Goal: Task Accomplishment & Management: Use online tool/utility

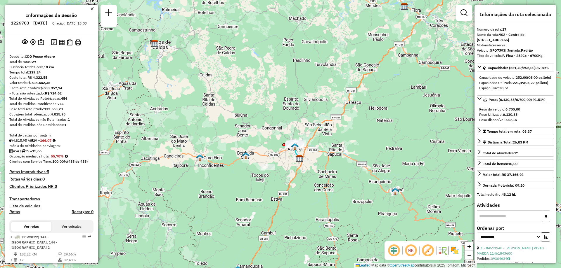
select select "**********"
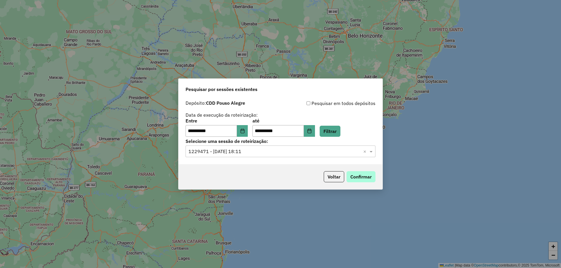
click at [368, 175] on button "Confirmar" at bounding box center [360, 176] width 29 height 11
click at [243, 127] on button "Choose Date" at bounding box center [242, 131] width 11 height 12
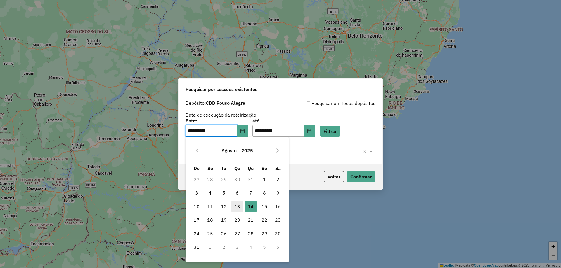
click at [240, 209] on span "13" at bounding box center [237, 207] width 12 height 12
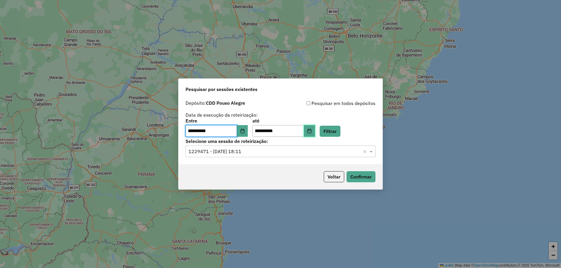
click at [312, 133] on icon "Choose Date" at bounding box center [309, 131] width 5 height 5
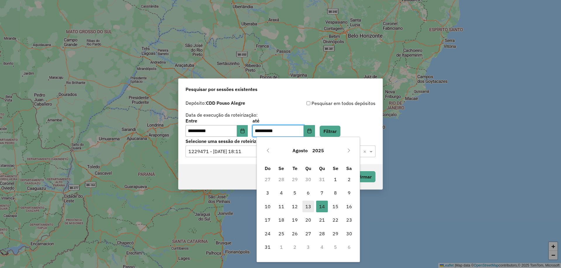
click at [307, 208] on span "13" at bounding box center [308, 207] width 12 height 12
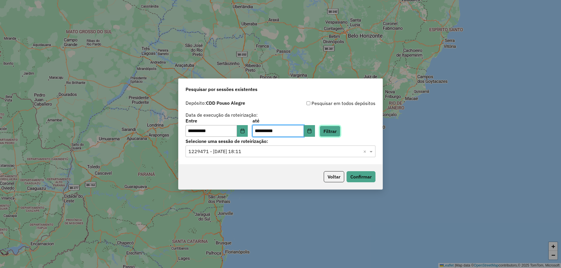
click at [339, 134] on button "Filtrar" at bounding box center [330, 131] width 21 height 11
click at [246, 151] on input "text" at bounding box center [274, 151] width 172 height 7
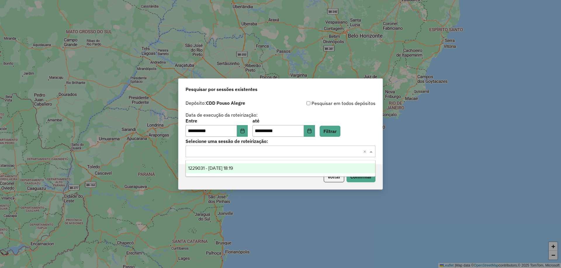
drag, startPoint x: 233, startPoint y: 166, endPoint x: 306, endPoint y: 179, distance: 74.2
click at [233, 166] on span "1229031 - 13/08/2025 18:19" at bounding box center [210, 168] width 45 height 5
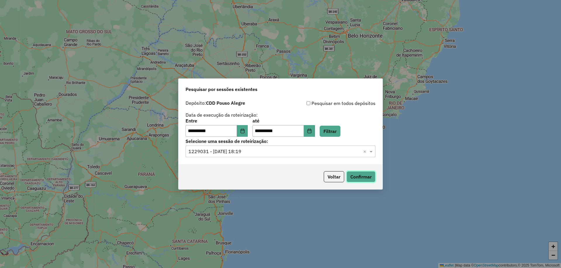
click at [367, 178] on button "Confirmar" at bounding box center [360, 176] width 29 height 11
click at [244, 131] on icon "Choose Date" at bounding box center [242, 131] width 4 height 5
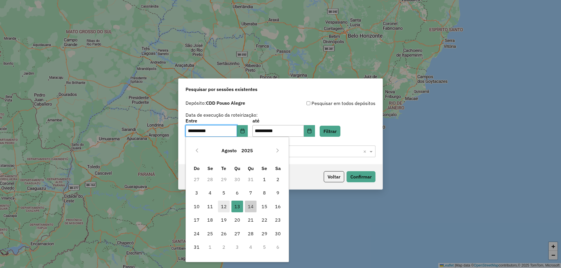
click at [221, 206] on span "12" at bounding box center [224, 207] width 12 height 12
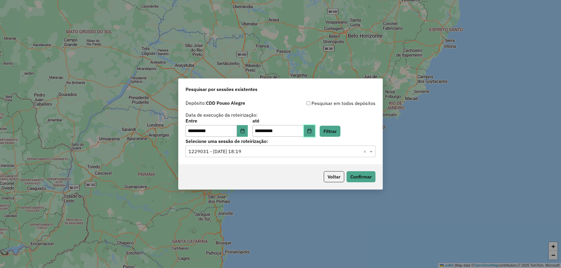
click at [312, 129] on icon "Choose Date" at bounding box center [309, 131] width 5 height 5
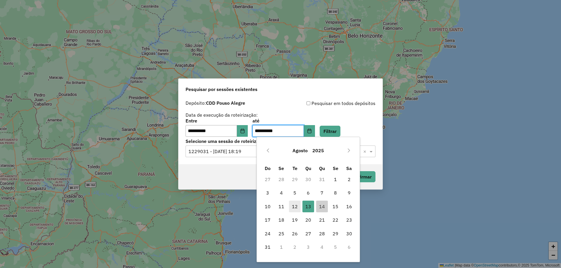
click at [297, 207] on span "12" at bounding box center [295, 207] width 12 height 12
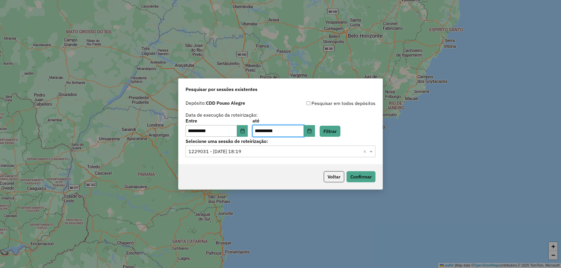
click at [362, 183] on div "Voltar Confirmar" at bounding box center [280, 176] width 204 height 25
click at [362, 179] on button "Confirmar" at bounding box center [360, 176] width 29 height 11
click at [244, 131] on icon "Choose Date" at bounding box center [242, 131] width 4 height 5
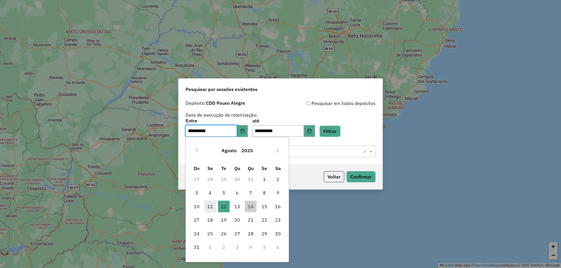
click at [208, 207] on span "11" at bounding box center [210, 207] width 12 height 12
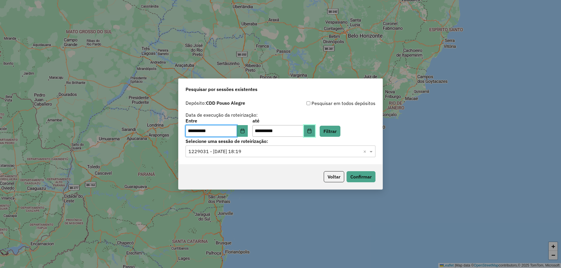
click at [312, 132] on icon "Choose Date" at bounding box center [309, 131] width 5 height 5
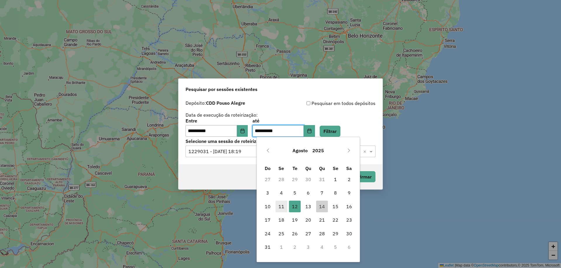
click at [276, 204] on span "11" at bounding box center [281, 207] width 12 height 12
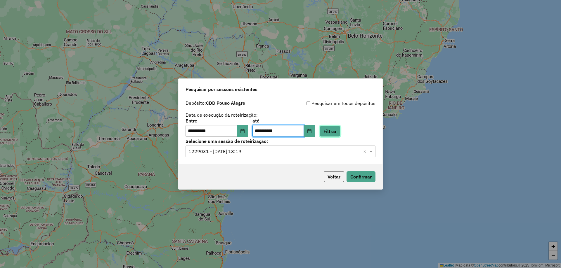
click at [336, 131] on button "Filtrar" at bounding box center [330, 131] width 21 height 11
click at [223, 153] on input "text" at bounding box center [274, 151] width 172 height 7
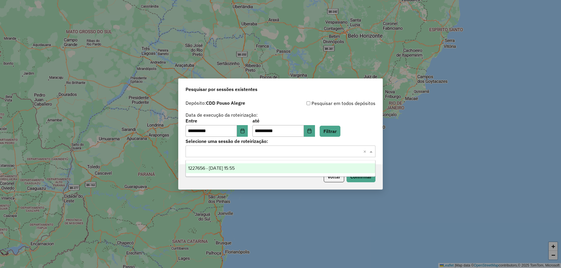
click at [222, 168] on span "1227656 - 11/08/2025 15:55" at bounding box center [211, 168] width 46 height 5
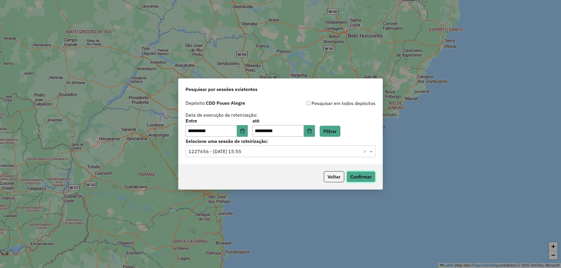
click at [353, 177] on button "Confirmar" at bounding box center [360, 176] width 29 height 11
click at [245, 129] on icon "Choose Date" at bounding box center [242, 131] width 5 height 5
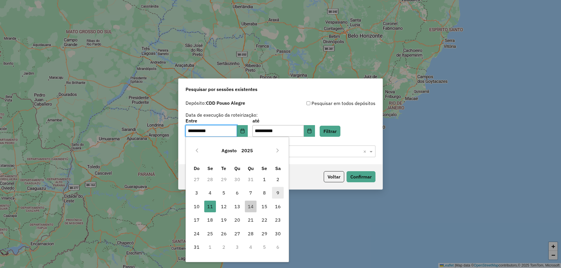
click at [276, 193] on span "9" at bounding box center [278, 193] width 12 height 12
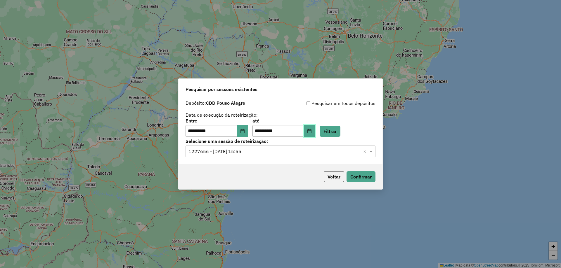
click at [312, 130] on icon "Choose Date" at bounding box center [309, 131] width 5 height 5
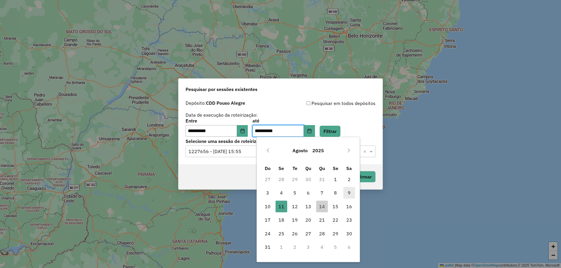
click at [351, 191] on span "9" at bounding box center [349, 193] width 12 height 12
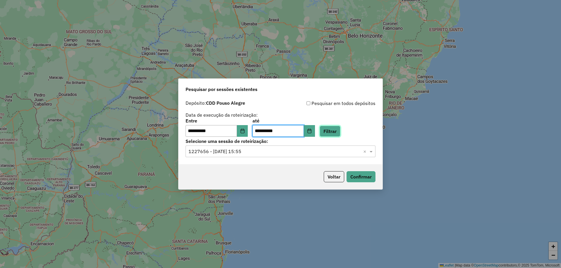
click at [338, 130] on button "Filtrar" at bounding box center [330, 131] width 21 height 11
click at [223, 153] on input "text" at bounding box center [274, 151] width 172 height 7
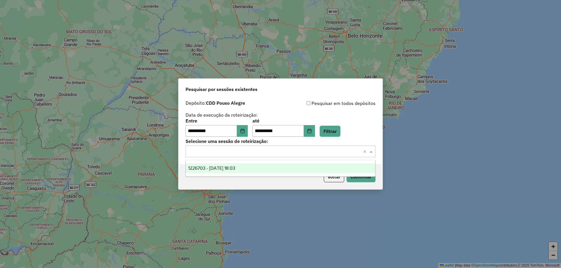
click at [216, 169] on span "1226703 - 09/08/2025 18:03" at bounding box center [211, 168] width 47 height 5
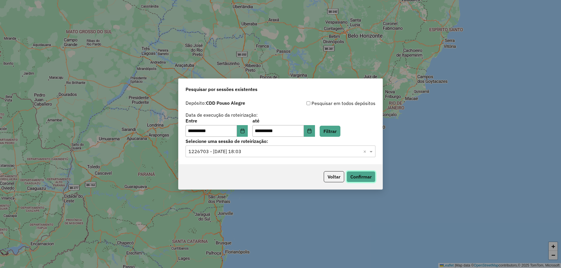
click at [366, 178] on button "Confirmar" at bounding box center [360, 176] width 29 height 11
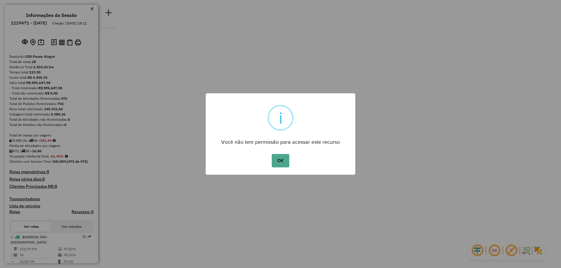
click at [272, 154] on button "OK" at bounding box center [280, 160] width 17 height 13
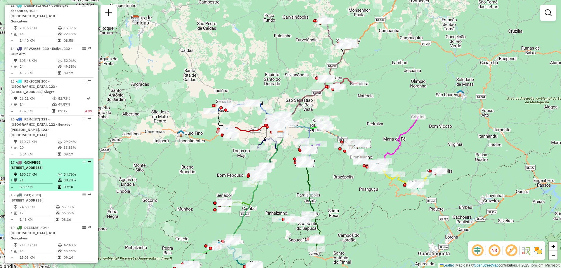
scroll to position [730, 0]
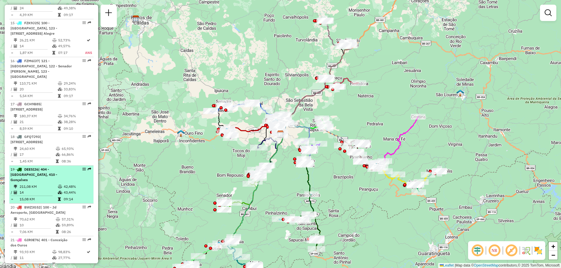
select select "**********"
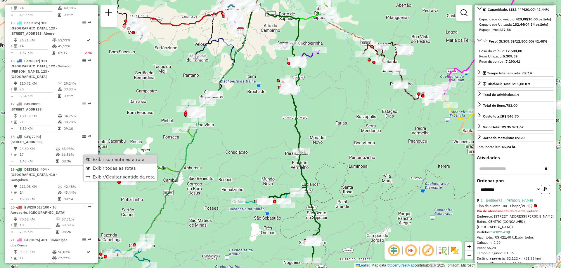
scroll to position [88, 0]
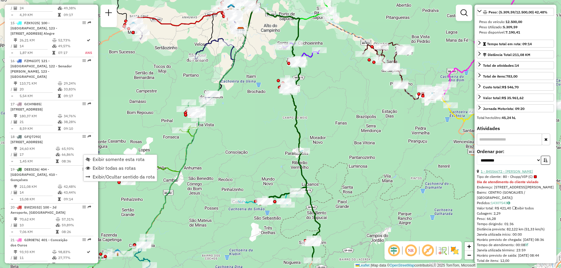
click at [515, 174] on link "1 - 84556672 - JOSE FRANCISCO NETO" at bounding box center [506, 171] width 52 height 4
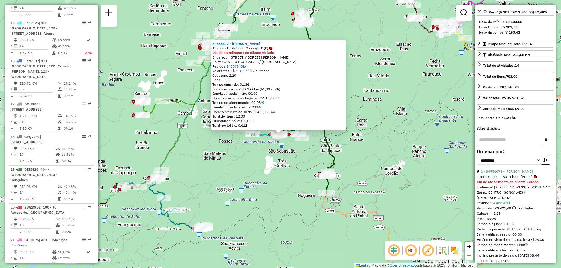
drag, startPoint x: 80, startPoint y: 154, endPoint x: 123, endPoint y: 148, distance: 43.3
click at [155, 131] on div "84556672 - JOSE FRANCISCO NETO Tipo de cliente: 80 - Chopp/VIP (C) Dia de atend…" at bounding box center [280, 134] width 561 height 268
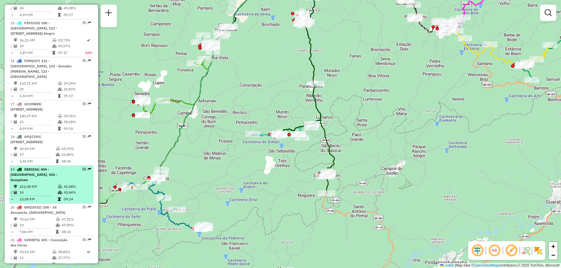
click at [83, 168] on em at bounding box center [84, 170] width 4 height 4
select select "**********"
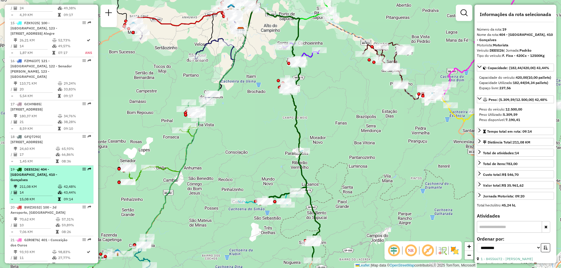
click at [83, 168] on em at bounding box center [84, 170] width 4 height 4
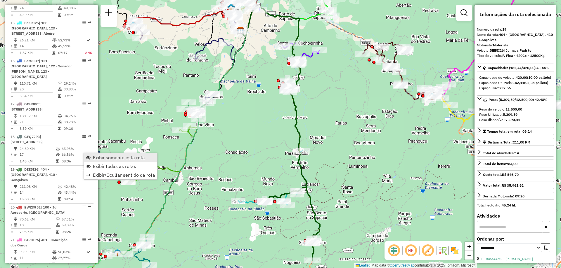
click at [127, 157] on span "Exibir somente esta rota" at bounding box center [119, 157] width 52 height 5
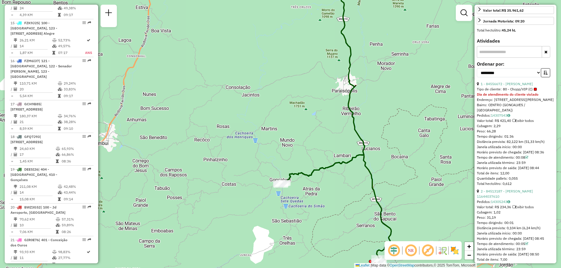
scroll to position [146, 0]
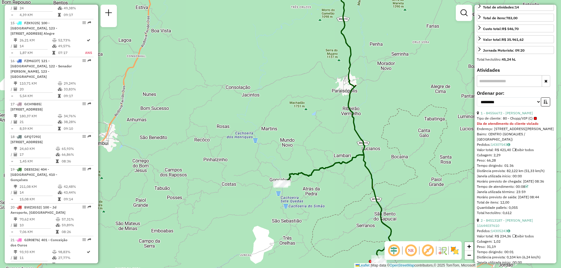
click at [534, 120] on div at bounding box center [535, 118] width 3 height 3
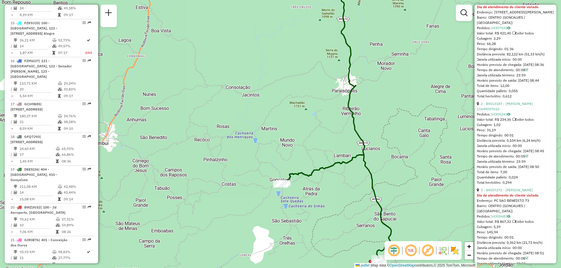
scroll to position [292, 0]
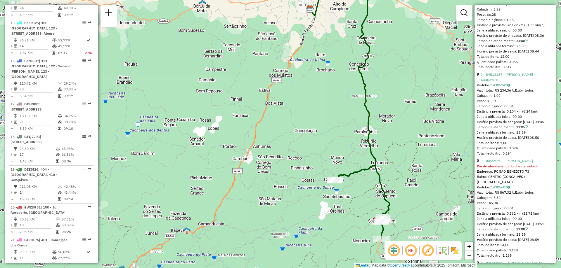
drag, startPoint x: 390, startPoint y: 176, endPoint x: 372, endPoint y: 145, distance: 36.2
click at [372, 145] on div "Janela de atendimento Grade de atendimento Capacidade Transportadoras Veículos …" at bounding box center [280, 134] width 561 height 268
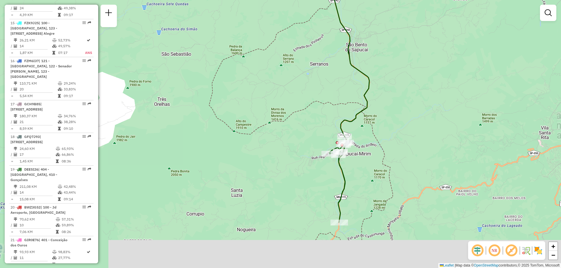
drag, startPoint x: 395, startPoint y: 235, endPoint x: 398, endPoint y: 191, distance: 43.6
click at [398, 191] on div "Janela de atendimento Grade de atendimento Capacidade Transportadoras Veículos …" at bounding box center [280, 134] width 561 height 268
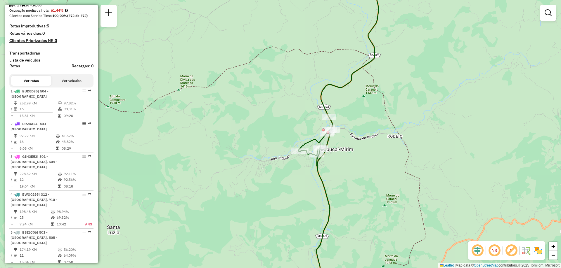
scroll to position [175, 0]
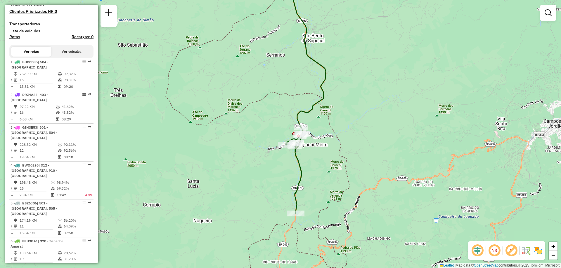
click at [292, 132] on div "Janela de atendimento Grade de atendimento Capacidade Transportadoras Veículos …" at bounding box center [280, 134] width 561 height 268
select select "**********"
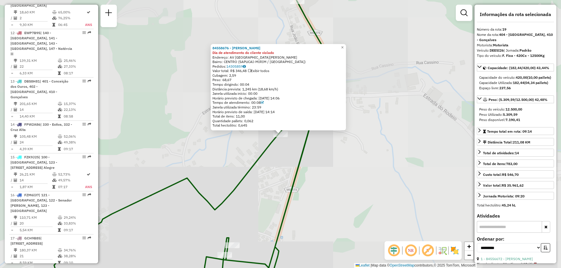
scroll to position [876, 0]
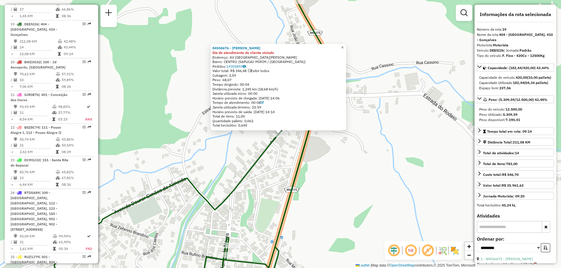
click at [343, 45] on span "×" at bounding box center [342, 47] width 3 height 5
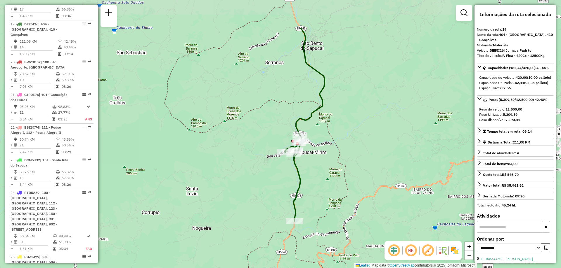
drag, startPoint x: 331, startPoint y: 90, endPoint x: 334, endPoint y: 145, distance: 55.0
click at [334, 145] on div "Janela de atendimento Grade de atendimento Capacidade Transportadoras Veículos …" at bounding box center [280, 134] width 561 height 268
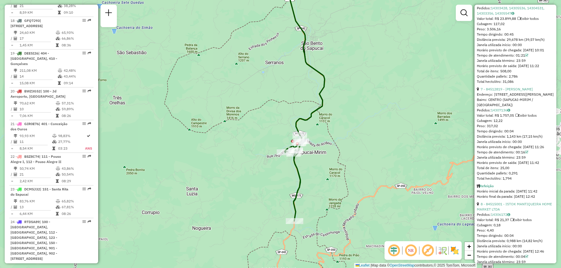
scroll to position [661, 0]
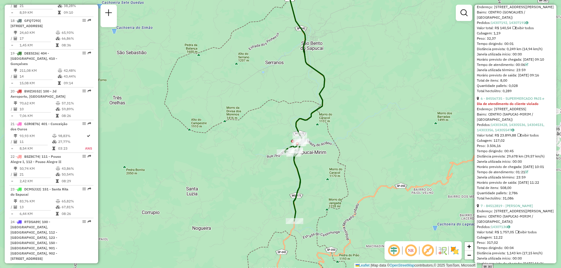
click at [526, 149] on div "Peso: 3.506,16" at bounding box center [515, 145] width 77 height 5
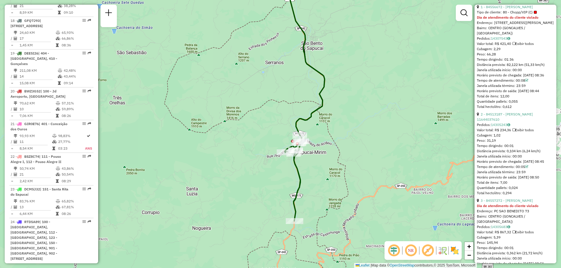
scroll to position [136, 0]
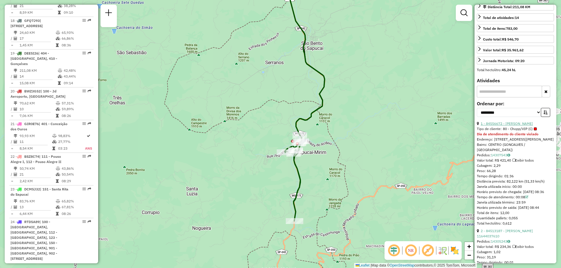
click at [497, 126] on link "1 - 84556672 - JOSE FRANCISCO NETO" at bounding box center [506, 124] width 52 height 4
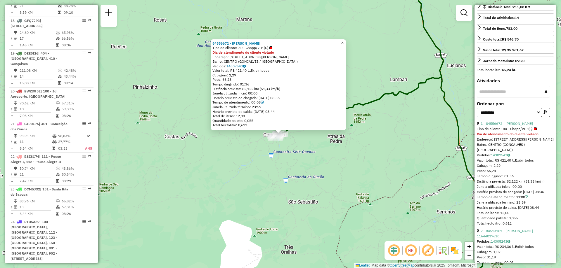
click at [346, 41] on link "×" at bounding box center [342, 42] width 7 height 7
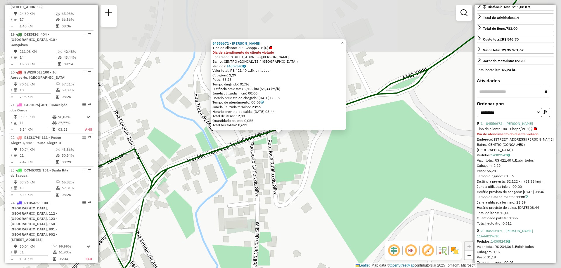
scroll to position [876, 0]
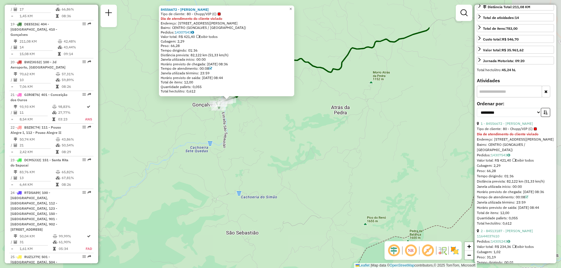
drag, startPoint x: 431, startPoint y: 149, endPoint x: 239, endPoint y: 109, distance: 196.7
click at [239, 109] on div "84556672 - JOSE FRANCISCO NETO Tipo de cliente: 80 - Chopp/VIP (C) Dia de atend…" at bounding box center [280, 134] width 561 height 268
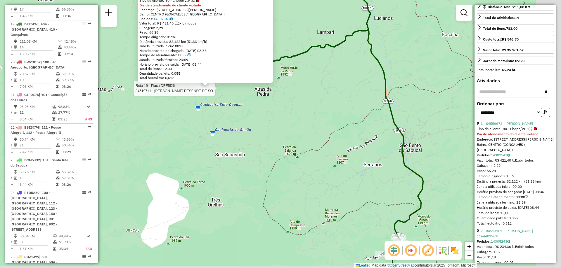
drag, startPoint x: 399, startPoint y: 131, endPoint x: 302, endPoint y: 102, distance: 100.9
click at [295, 102] on div "Rota 19 - Placa DEE5I26 84519711 - SIMONE RESENDE DE SO 84556672 - JOSE FRANCIS…" at bounding box center [280, 134] width 561 height 268
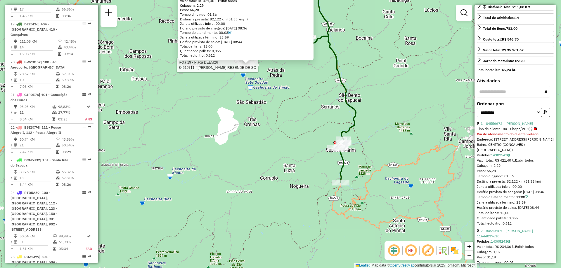
drag, startPoint x: 419, startPoint y: 114, endPoint x: 397, endPoint y: 98, distance: 27.9
click at [397, 98] on div "Rota 19 - Placa DEE5I26 84519711 - SIMONE RESENDE DE SO 84556672 - JOSE FRANCIS…" at bounding box center [280, 134] width 561 height 268
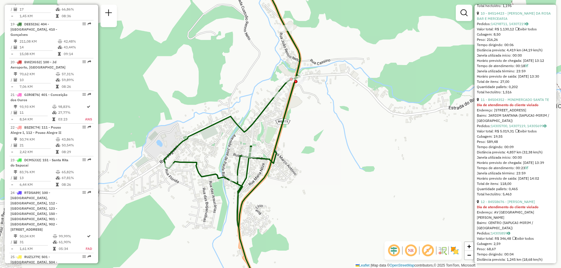
scroll to position [1333, 0]
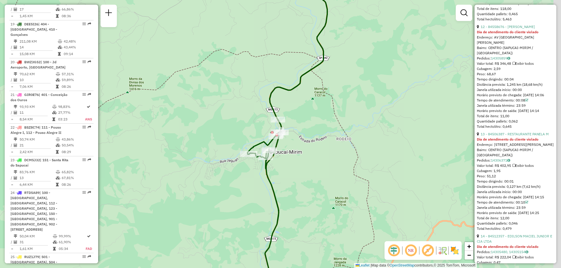
drag, startPoint x: 431, startPoint y: 170, endPoint x: 290, endPoint y: 167, distance: 141.4
click at [290, 167] on div "Rota 19 - Placa DEE5I26 84519711 - SIMONE RESENDE DE SO 84556672 - JOSE FRANCIS…" at bounding box center [280, 134] width 561 height 268
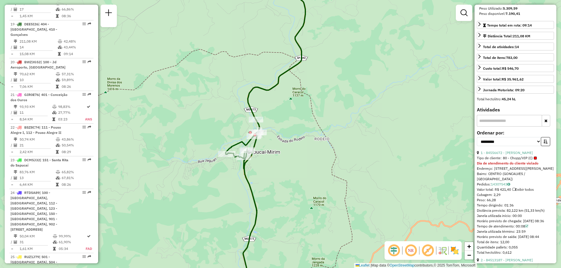
scroll to position [165, 0]
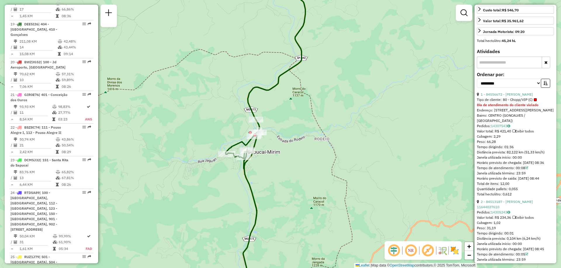
click at [518, 150] on div "Tempo dirigindo: 01:36" at bounding box center [515, 147] width 77 height 5
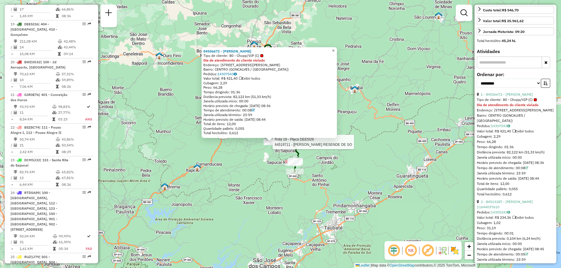
click at [334, 50] on span "×" at bounding box center [333, 50] width 3 height 5
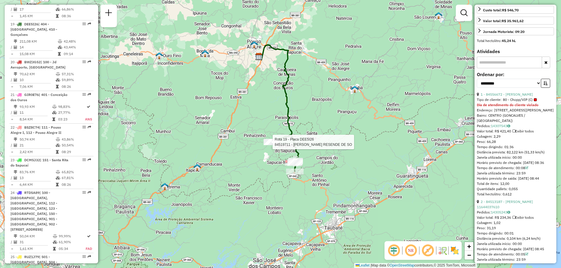
click at [336, 140] on div "Rota 19 - Placa DEE5I26 84519711 - SIMONE RESENDE DE SO Janela de atendimento G…" at bounding box center [280, 134] width 561 height 268
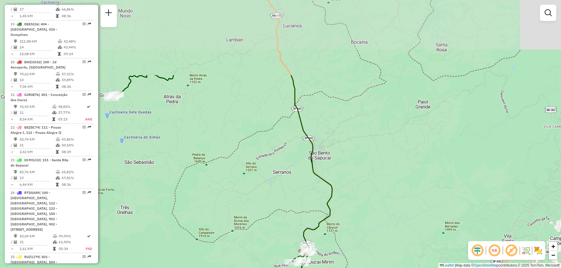
drag, startPoint x: 259, startPoint y: 69, endPoint x: 314, endPoint y: 180, distance: 123.8
click at [317, 182] on icon at bounding box center [221, 203] width 222 height 256
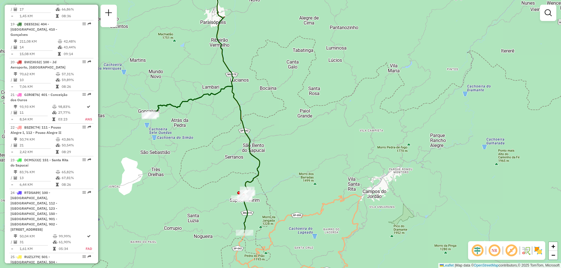
click at [179, 109] on icon at bounding box center [204, 159] width 111 height 147
select select "**********"
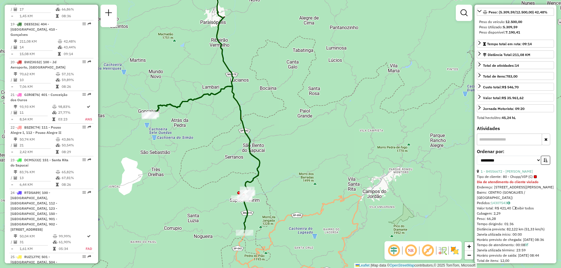
scroll to position [117, 0]
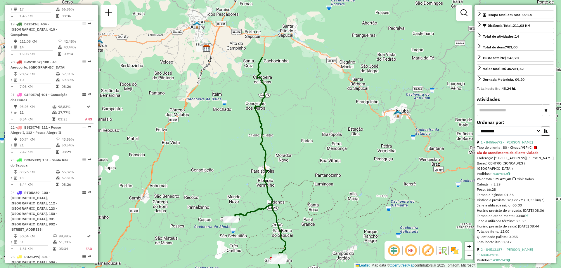
drag, startPoint x: 233, startPoint y: 110, endPoint x: 257, endPoint y: 194, distance: 87.3
click at [257, 194] on div "Janela de atendimento Grade de atendimento Capacidade Transportadoras Veículos …" at bounding box center [280, 134] width 561 height 268
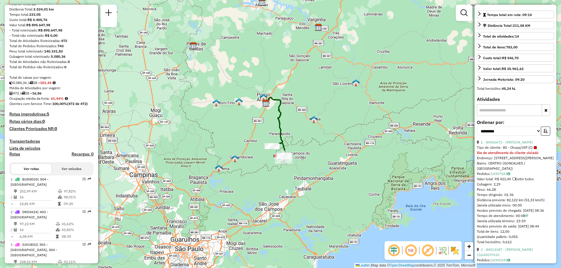
scroll to position [0, 0]
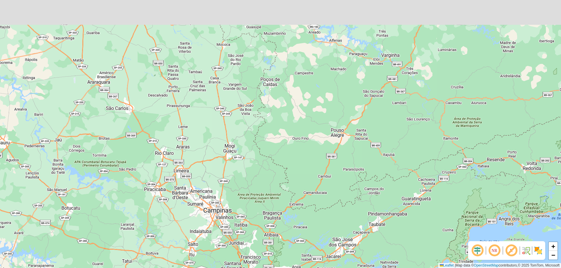
drag, startPoint x: 291, startPoint y: 104, endPoint x: 296, endPoint y: 142, distance: 37.8
click at [296, 142] on div "+ − Leaflet | Map data © OpenStreetMap contributors,© 2025 TomTom, Microsoft" at bounding box center [280, 134] width 561 height 268
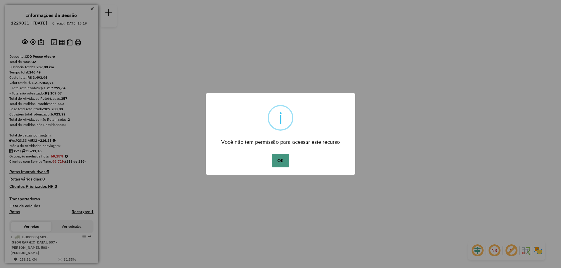
click at [281, 159] on button "OK" at bounding box center [280, 160] width 17 height 13
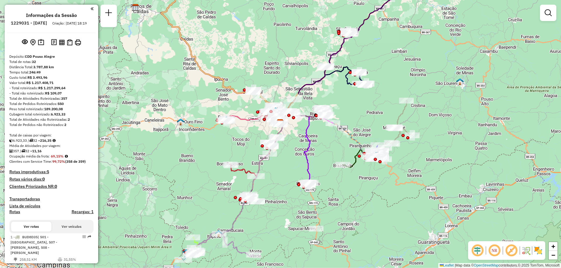
drag, startPoint x: 349, startPoint y: 206, endPoint x: 346, endPoint y: 192, distance: 14.8
click at [346, 192] on div "Janela de atendimento Grade de atendimento Capacidade Transportadoras Veículos …" at bounding box center [280, 134] width 561 height 268
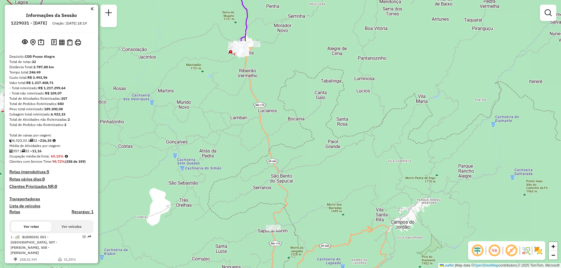
drag, startPoint x: 272, startPoint y: 91, endPoint x: 268, endPoint y: 79, distance: 11.9
click at [268, 79] on div "Janela de atendimento Grade de atendimento Capacidade Transportadoras Veículos …" at bounding box center [280, 134] width 561 height 268
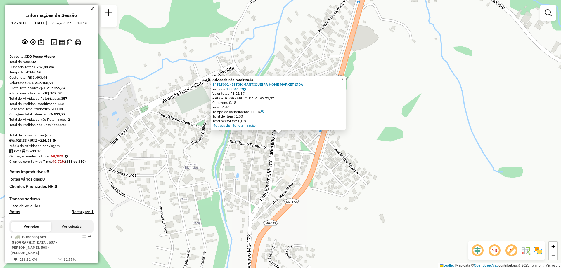
click at [343, 77] on span "×" at bounding box center [342, 79] width 3 height 5
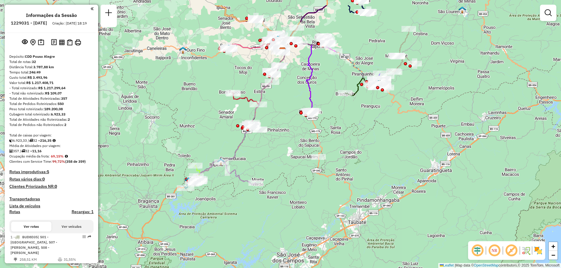
drag, startPoint x: 321, startPoint y: 121, endPoint x: 337, endPoint y: 153, distance: 36.1
click at [337, 153] on div "Janela de atendimento Grade de atendimento Capacidade Transportadoras Veículos …" at bounding box center [280, 134] width 561 height 268
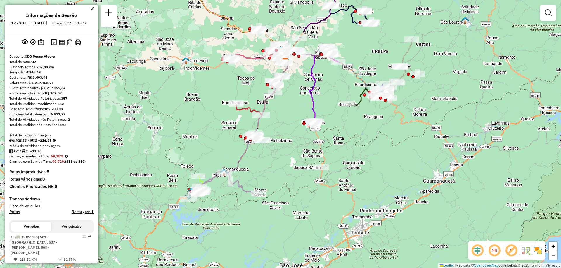
drag, startPoint x: 270, startPoint y: 145, endPoint x: 273, endPoint y: 155, distance: 10.9
click at [273, 155] on div "Janela de atendimento Grade de atendimento Capacidade Transportadoras Veículos …" at bounding box center [280, 134] width 561 height 268
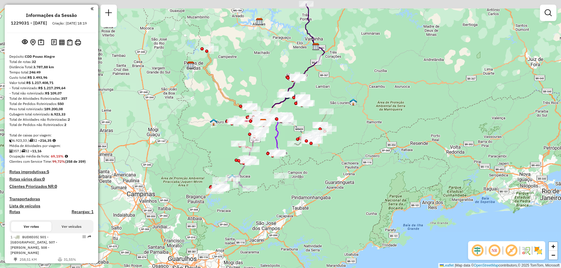
drag, startPoint x: 207, startPoint y: 110, endPoint x: 166, endPoint y: 93, distance: 44.5
click at [219, 133] on div "Janela de atendimento Grade de atendimento Capacidade Transportadoras Veículos …" at bounding box center [280, 134] width 561 height 268
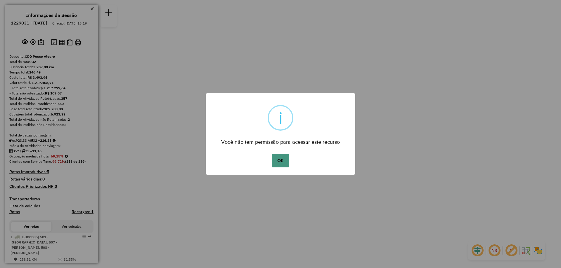
click at [278, 163] on button "OK" at bounding box center [280, 160] width 17 height 13
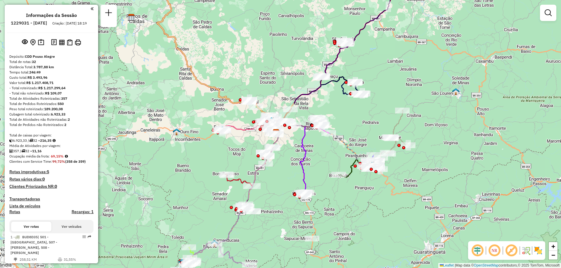
drag, startPoint x: 345, startPoint y: 201, endPoint x: 327, endPoint y: 195, distance: 19.4
click at [327, 195] on div "Janela de atendimento Grade de atendimento Capacidade Transportadoras Veículos …" at bounding box center [280, 134] width 561 height 268
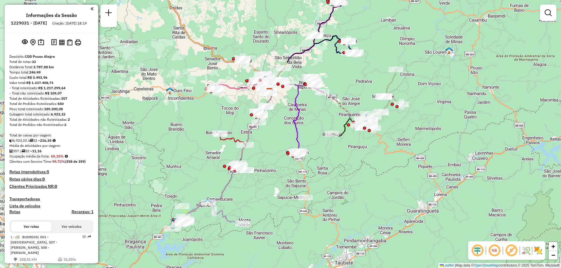
drag, startPoint x: 277, startPoint y: 160, endPoint x: 288, endPoint y: 139, distance: 23.4
click at [288, 139] on div "Janela de atendimento Grade de atendimento Capacidade Transportadoras Veículos …" at bounding box center [280, 134] width 561 height 268
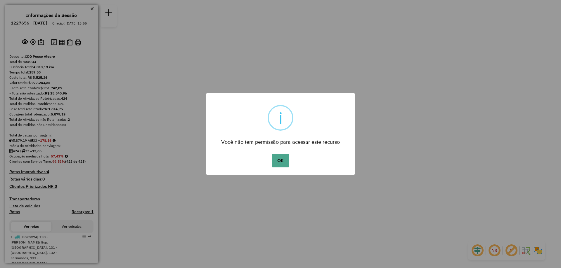
click at [272, 154] on button "OK" at bounding box center [280, 160] width 17 height 13
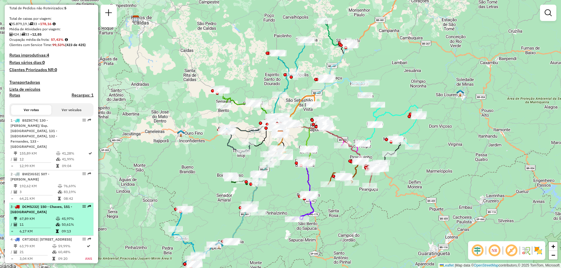
scroll to position [146, 0]
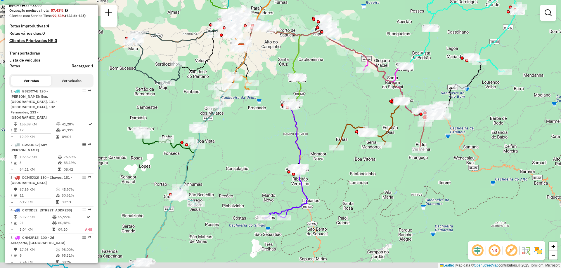
drag, startPoint x: 324, startPoint y: 199, endPoint x: 337, endPoint y: 177, distance: 25.1
click at [337, 177] on div "Janela de atendimento Grade de atendimento Capacidade Transportadoras Veículos …" at bounding box center [280, 134] width 561 height 268
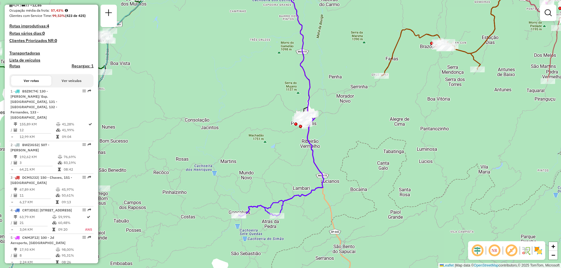
drag, startPoint x: 291, startPoint y: 208, endPoint x: 301, endPoint y: 211, distance: 11.1
click at [301, 211] on div "Janela de atendimento Grade de atendimento Capacidade Transportadoras Veículos …" at bounding box center [280, 134] width 561 height 268
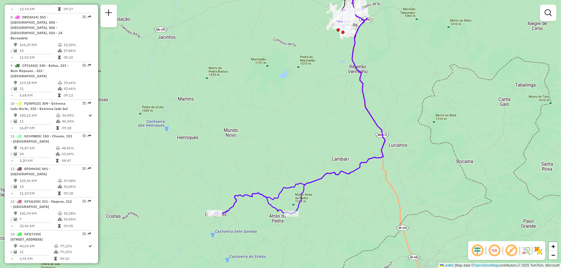
scroll to position [555, 0]
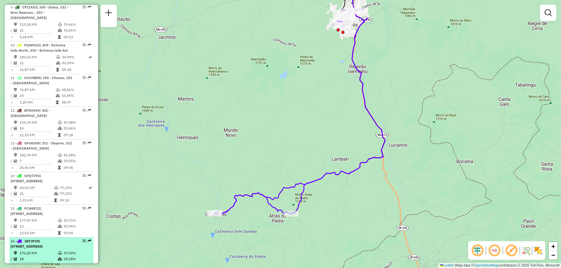
click at [83, 240] on em at bounding box center [84, 242] width 4 height 4
select select "**********"
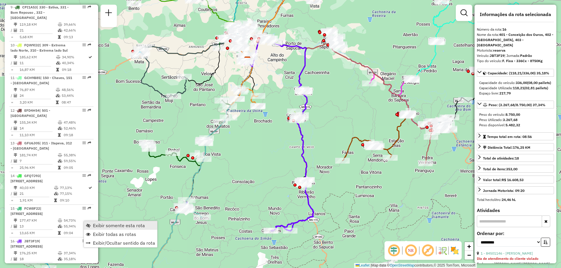
click at [113, 225] on span "Exibir somente esta rota" at bounding box center [119, 225] width 52 height 5
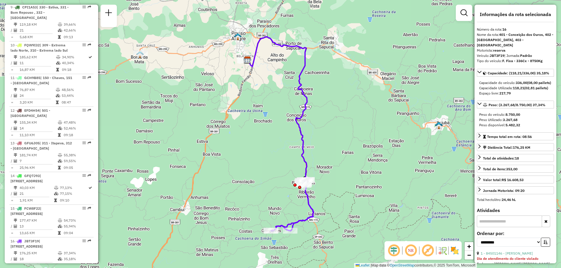
scroll to position [88, 0]
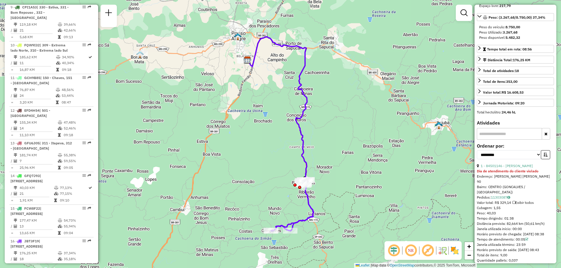
drag, startPoint x: 502, startPoint y: 214, endPoint x: 515, endPoint y: 214, distance: 12.9
click at [515, 216] on div "Tempo dirigindo: 01:38" at bounding box center [515, 218] width 77 height 5
click at [516, 216] on div "Tempo dirigindo: 01:38" at bounding box center [515, 218] width 77 height 5
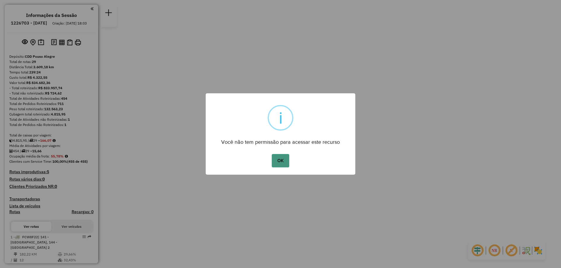
click at [282, 160] on button "OK" at bounding box center [280, 160] width 17 height 13
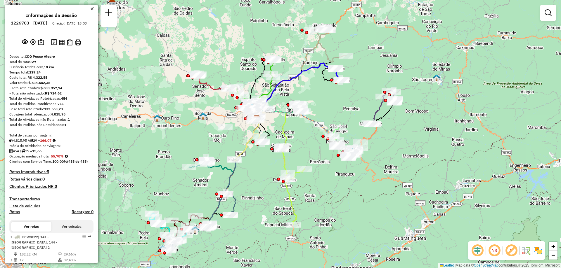
drag, startPoint x: 354, startPoint y: 200, endPoint x: 331, endPoint y: 185, distance: 28.1
click at [331, 185] on div "Janela de atendimento Grade de atendimento Capacidade Transportadoras Veículos …" at bounding box center [280, 134] width 561 height 268
click at [294, 211] on icon at bounding box center [293, 185] width 24 height 79
select select "**********"
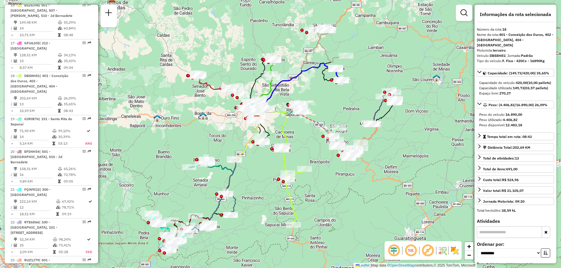
scroll to position [827, 0]
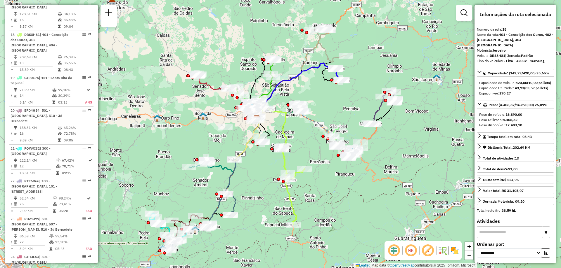
click at [292, 202] on icon at bounding box center [293, 185] width 24 height 79
click at [291, 203] on icon at bounding box center [293, 185] width 24 height 79
click at [292, 207] on icon at bounding box center [293, 185] width 24 height 79
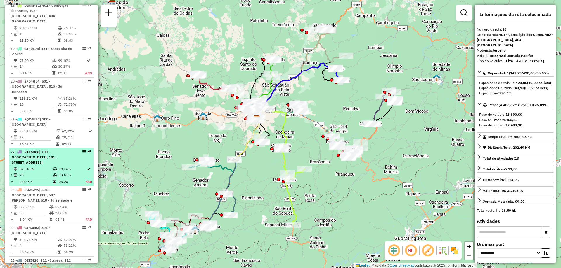
scroll to position [769, 0]
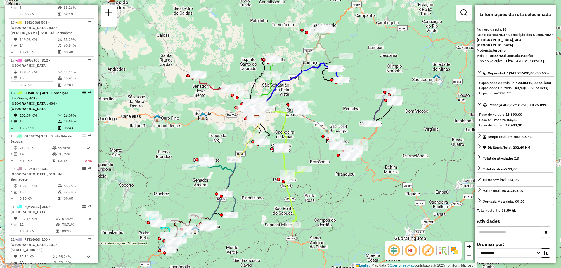
click at [84, 91] on div at bounding box center [83, 93] width 18 height 4
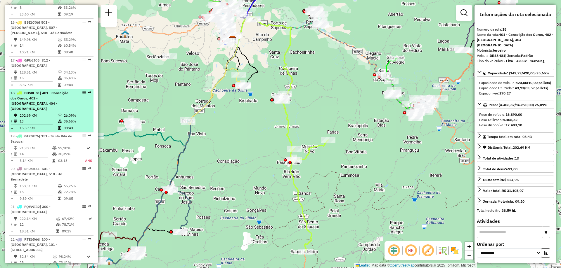
drag, startPoint x: 84, startPoint y: 67, endPoint x: 74, endPoint y: 71, distance: 11.3
click at [71, 91] on div "18 - DBS8H81 | 401 - Conceição dos Ouros, 402 - [GEOGRAPHIC_DATA], 404 - [GEOGR…" at bounding box center [52, 101] width 82 height 21
drag, startPoint x: 80, startPoint y: 67, endPoint x: 70, endPoint y: 72, distance: 11.8
click at [66, 91] on span "| 401 - Conceição dos Ouros, 402 - [GEOGRAPHIC_DATA], 404 - [GEOGRAPHIC_DATA]" at bounding box center [40, 101] width 58 height 20
click at [82, 91] on em at bounding box center [84, 93] width 4 height 4
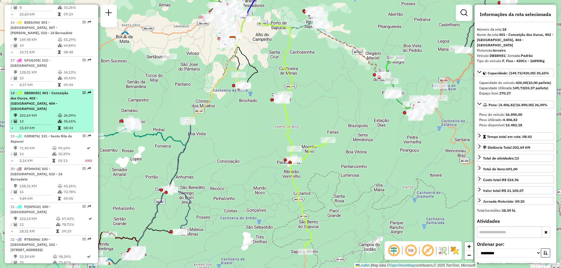
click at [80, 91] on div at bounding box center [83, 93] width 18 height 4
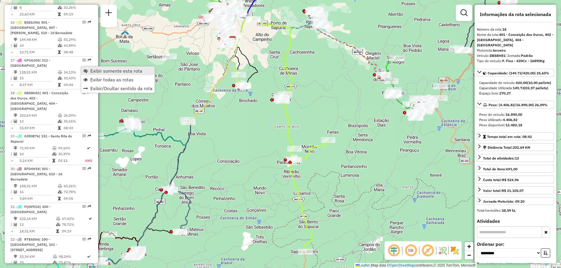
click at [110, 73] on span "Exibir somente esta rota" at bounding box center [116, 71] width 52 height 5
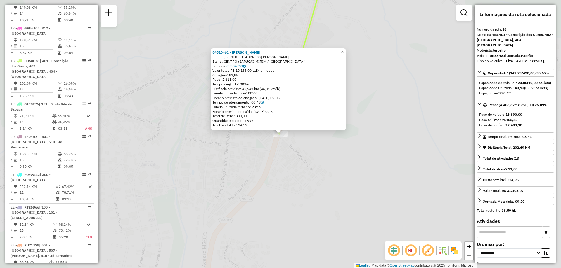
scroll to position [827, 0]
